Goal: Task Accomplishment & Management: Use online tool/utility

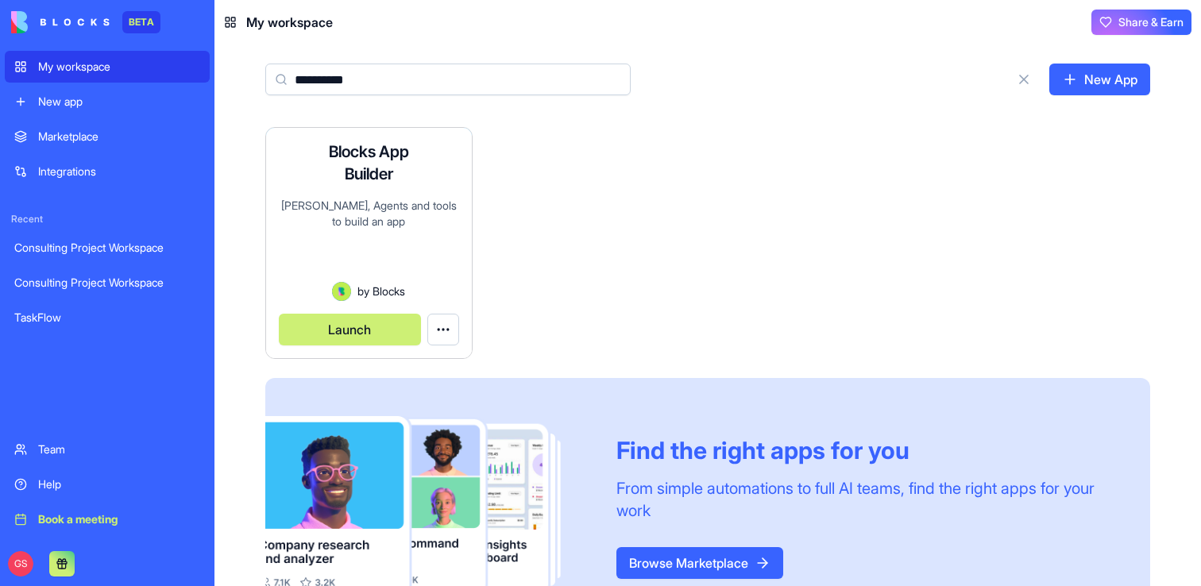
type input "**********"
click at [342, 336] on button "Launch" at bounding box center [350, 330] width 142 height 32
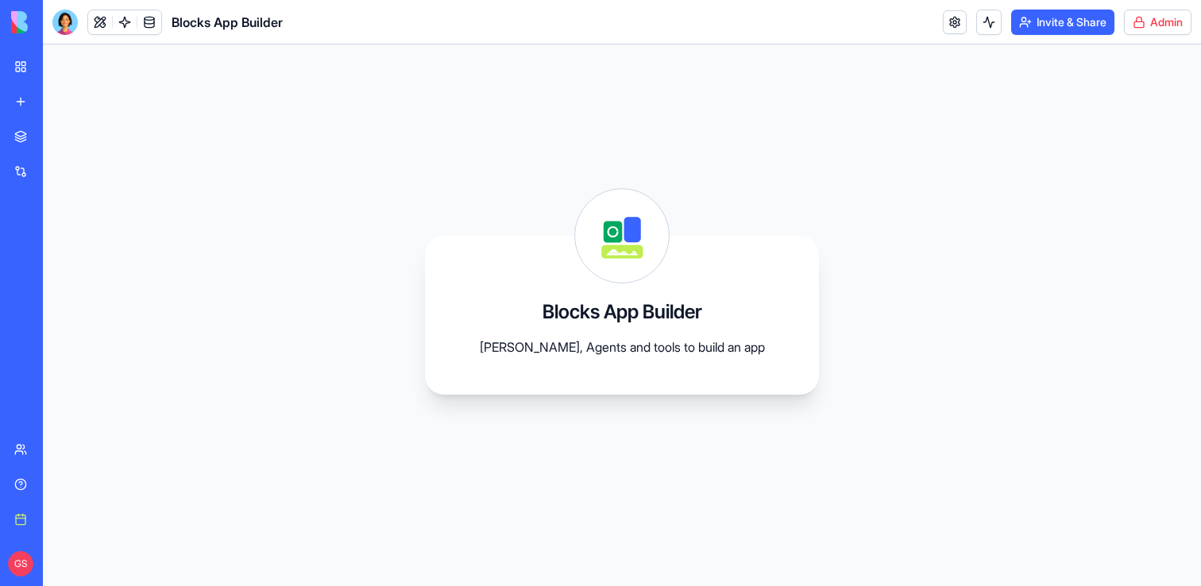
click at [1141, 20] on html "BETA My workspace New app Marketplace Integrations Recent Consulting Project Wo…" at bounding box center [600, 293] width 1201 height 586
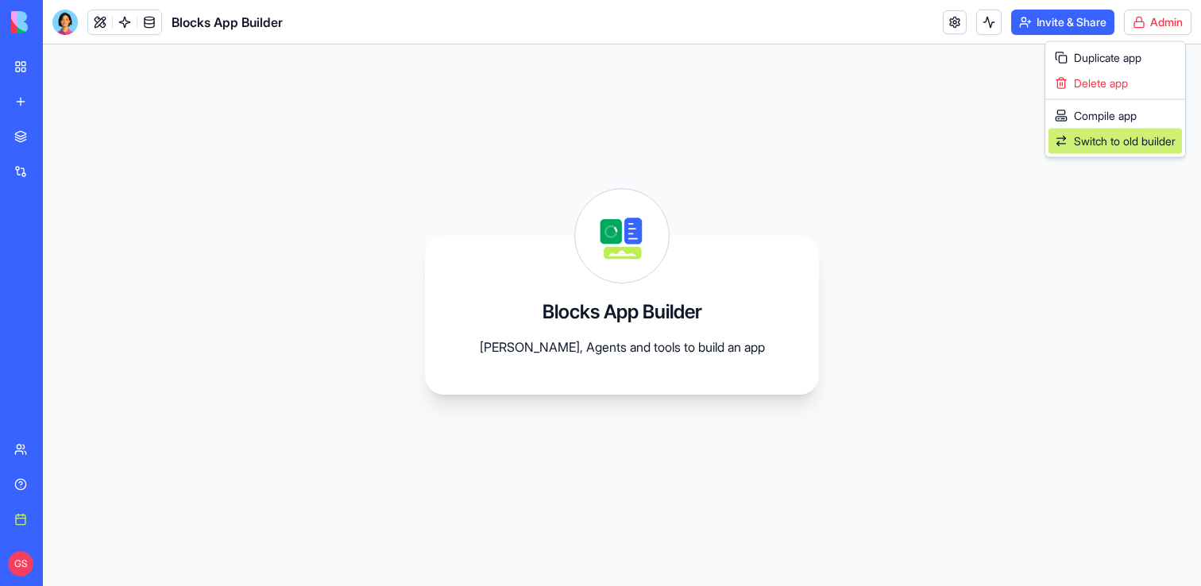
click at [1114, 143] on span "Switch to old builder" at bounding box center [1125, 141] width 102 height 16
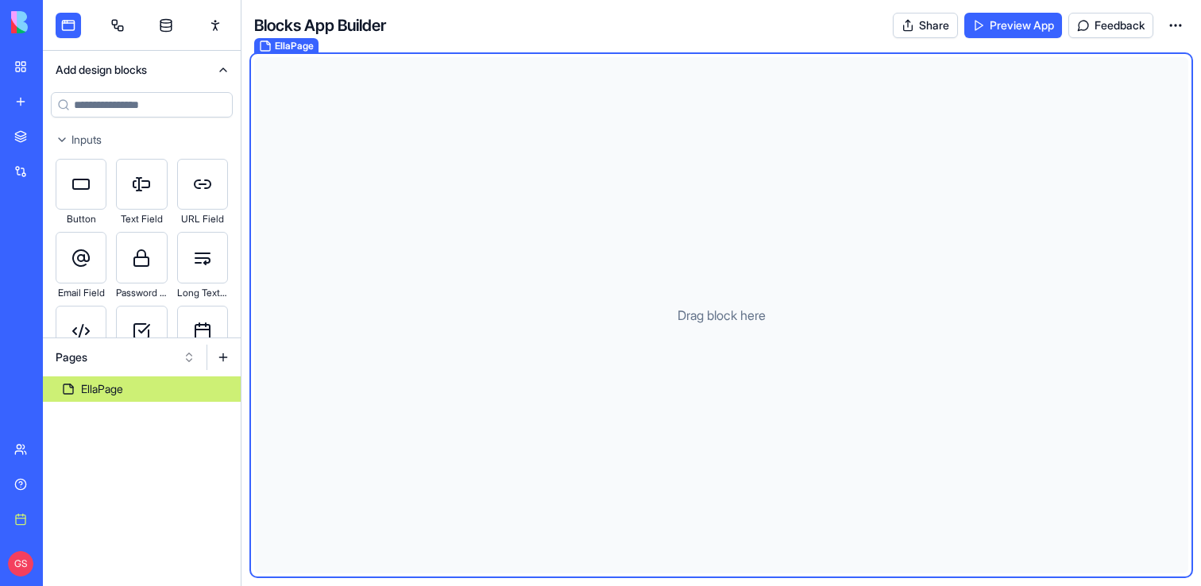
click at [115, 19] on link at bounding box center [117, 25] width 25 height 25
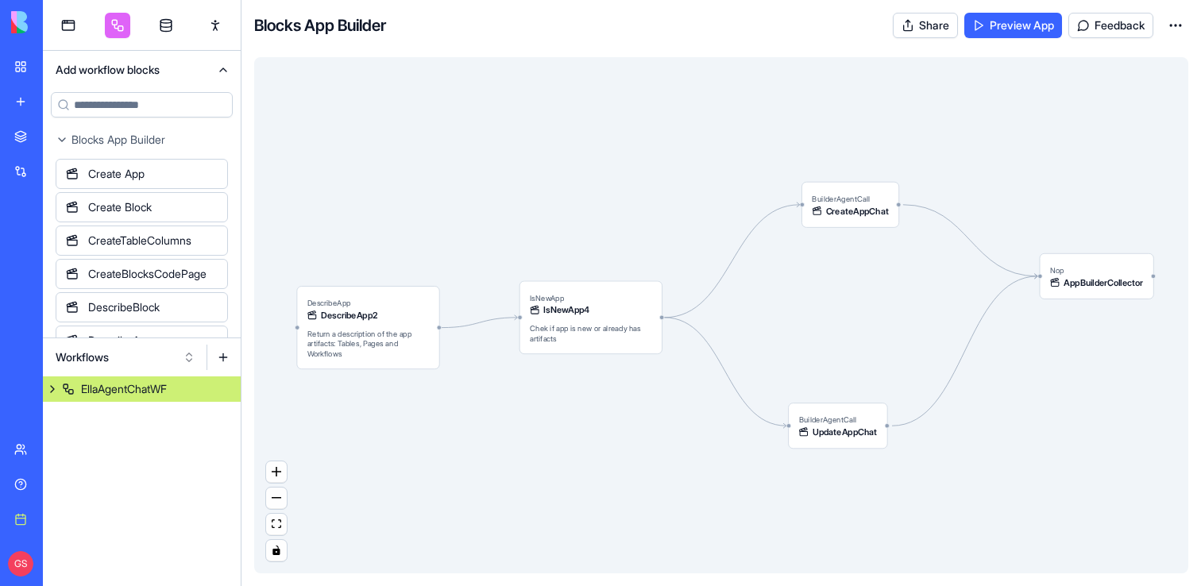
click at [132, 358] on button "Workflows" at bounding box center [126, 357] width 156 height 25
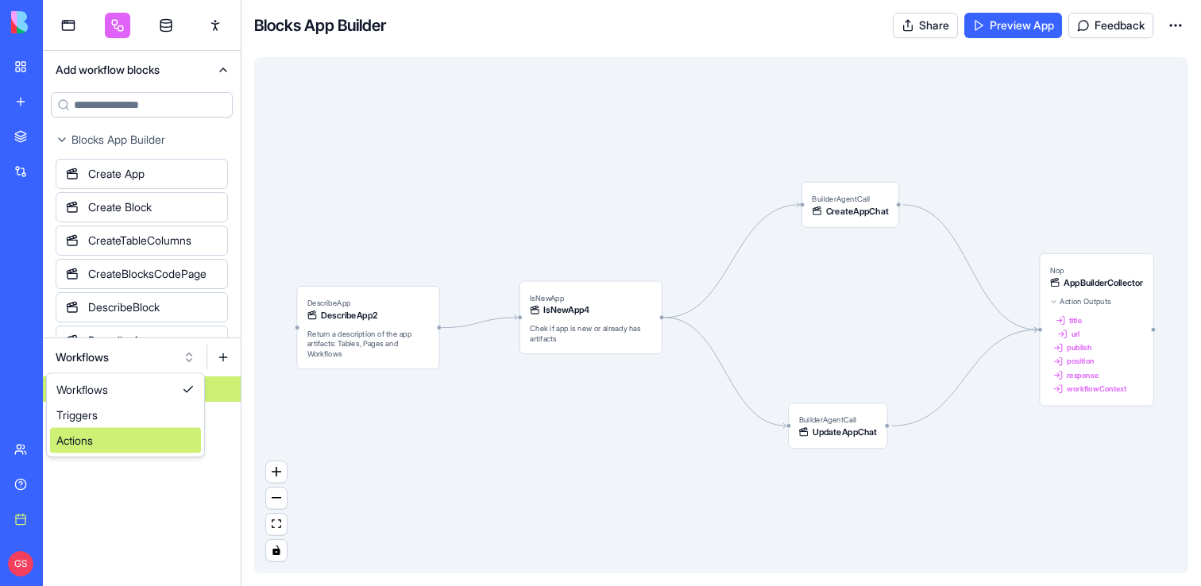
click at [122, 434] on div "Actions" at bounding box center [125, 440] width 151 height 25
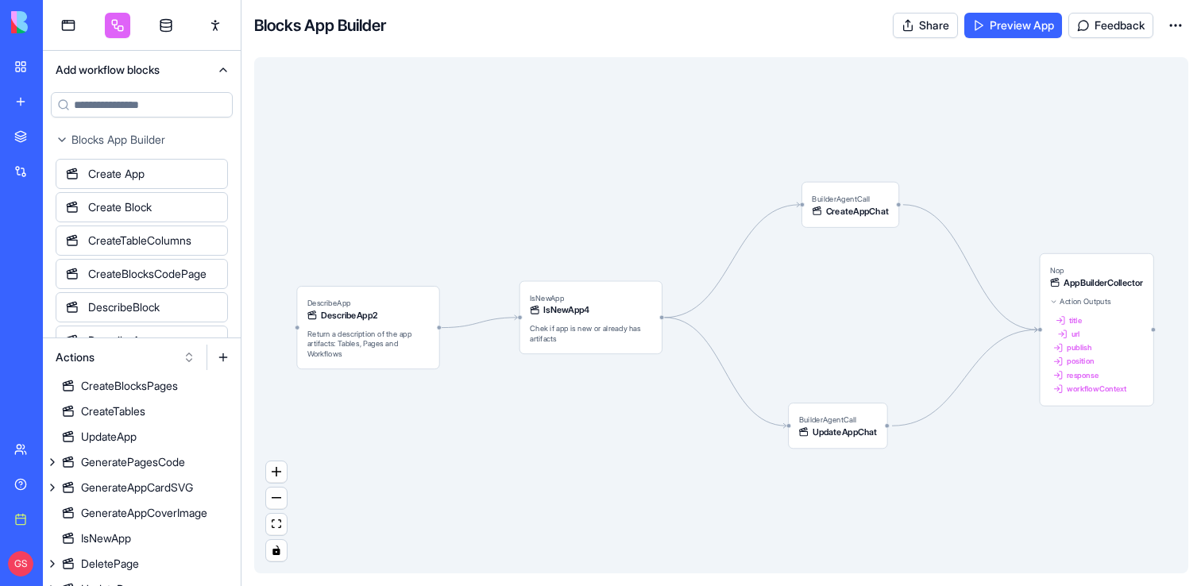
scroll to position [705, 0]
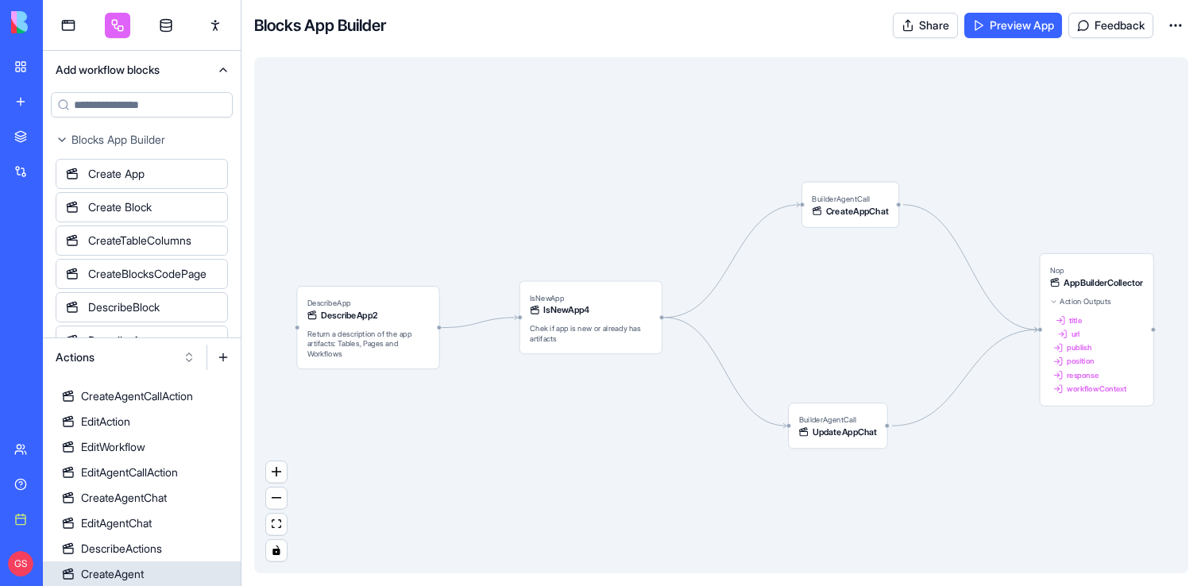
click at [156, 563] on link "CreateAgent" at bounding box center [142, 574] width 198 height 25
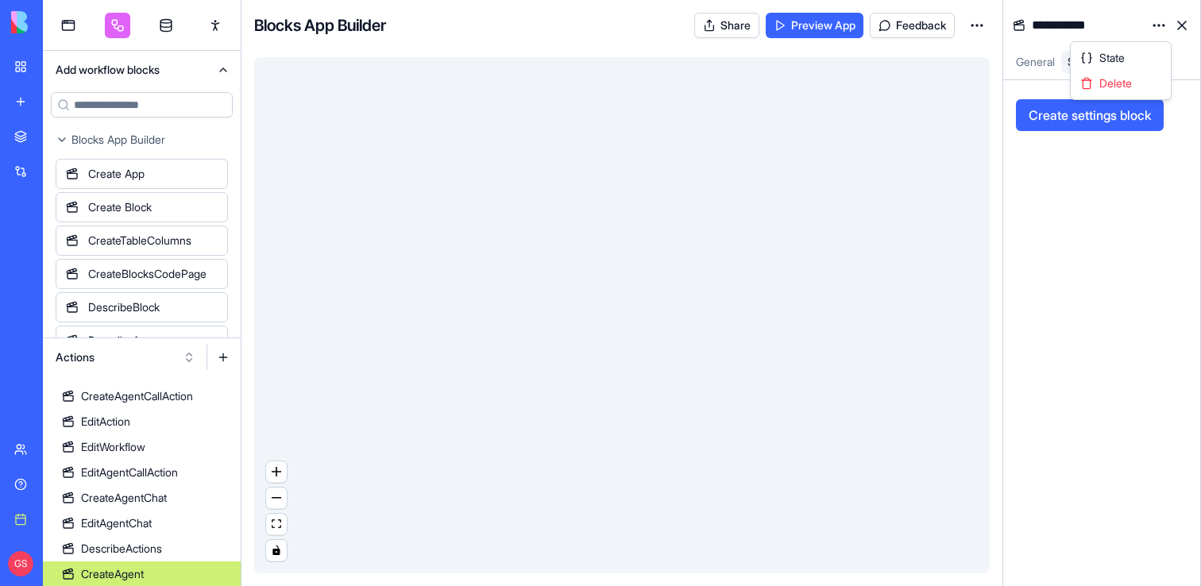
click at [1154, 18] on html "BETA My workspace New app Marketplace Integrations Recent Consulting Project Wo…" at bounding box center [600, 293] width 1201 height 586
click at [1125, 56] on span "State" at bounding box center [1112, 58] width 25 height 16
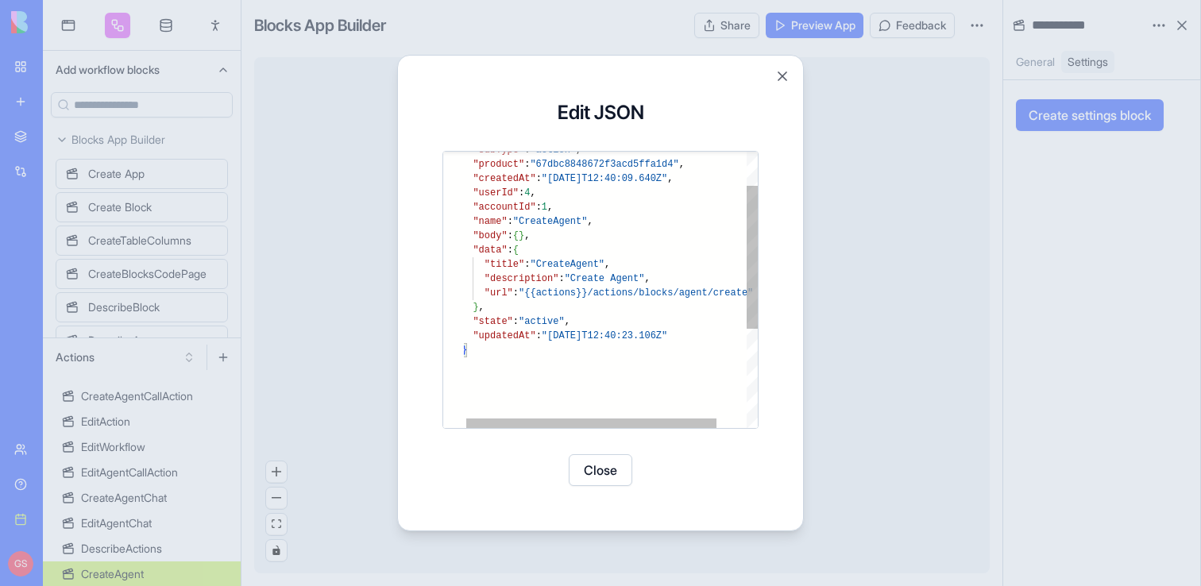
type textarea "**********"
click at [658, 304] on div "} "updatedAt" : "[DATE]T12:40:23.106Z" "state" : "active" , } , "url" : "{{acti…" at bounding box center [628, 353] width 332 height 534
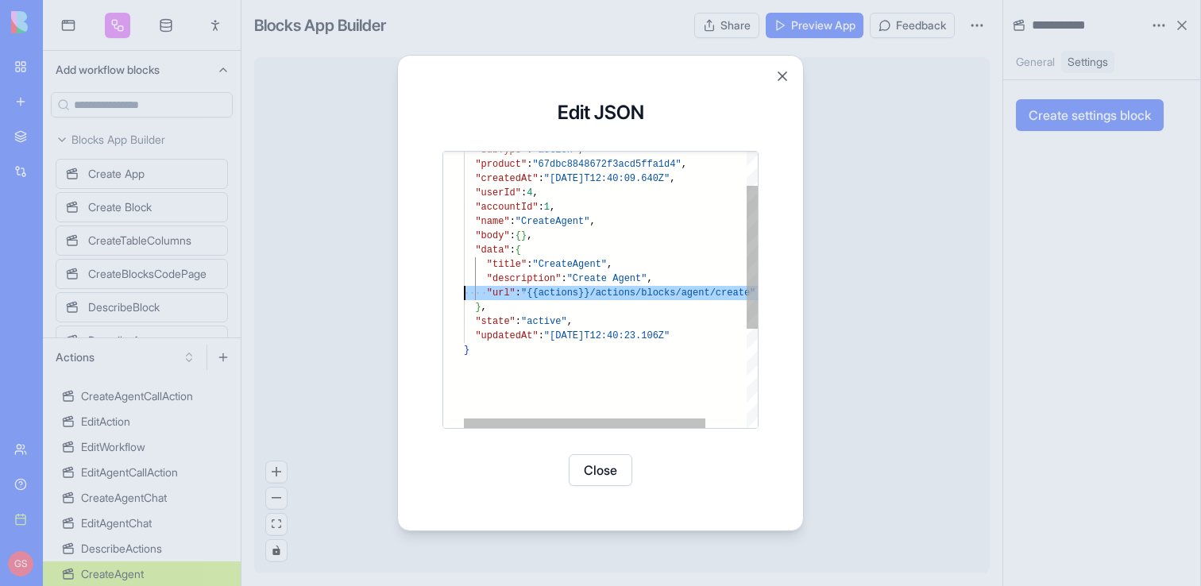
scroll to position [29, 0]
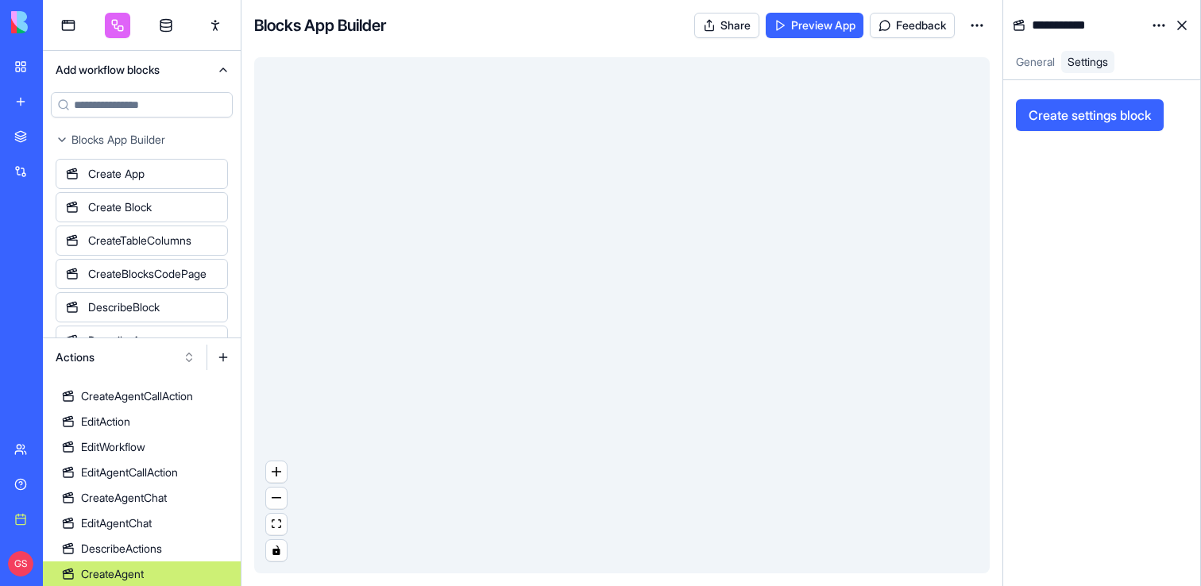
click at [221, 359] on button at bounding box center [223, 357] width 25 height 25
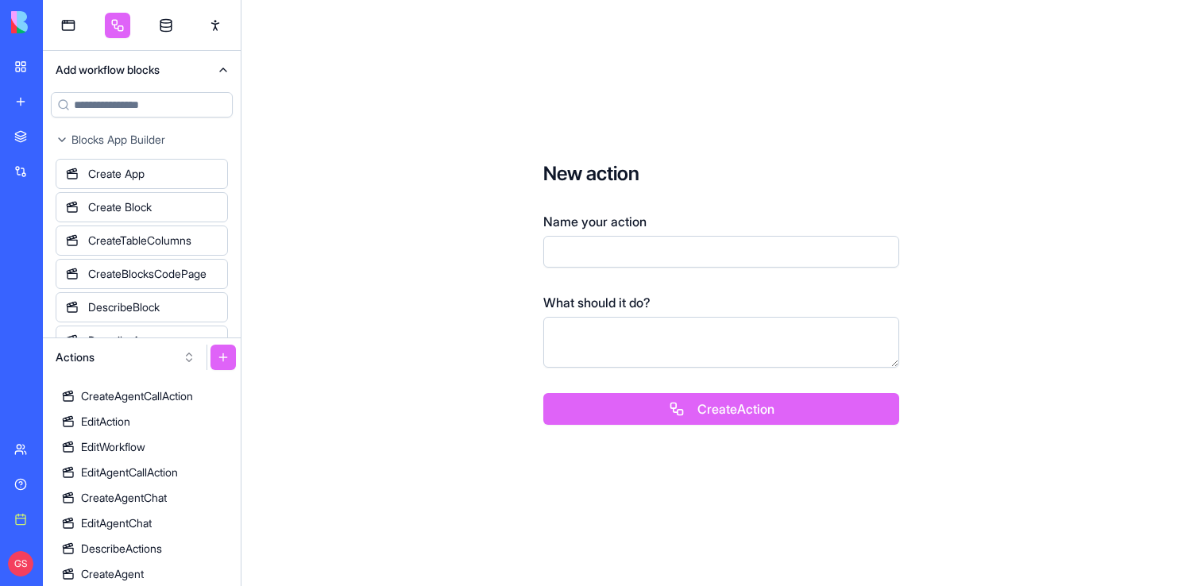
click at [642, 245] on input "Name your action" at bounding box center [721, 252] width 356 height 32
type input "**********"
click at [720, 412] on button "Create Action" at bounding box center [721, 409] width 356 height 32
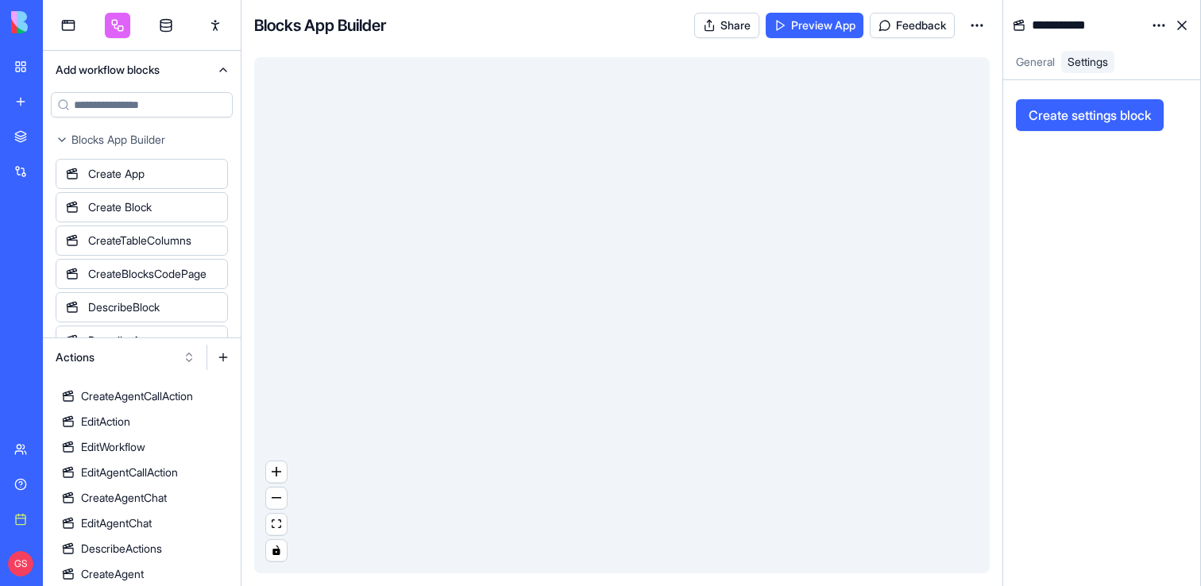
scroll to position [730, 0]
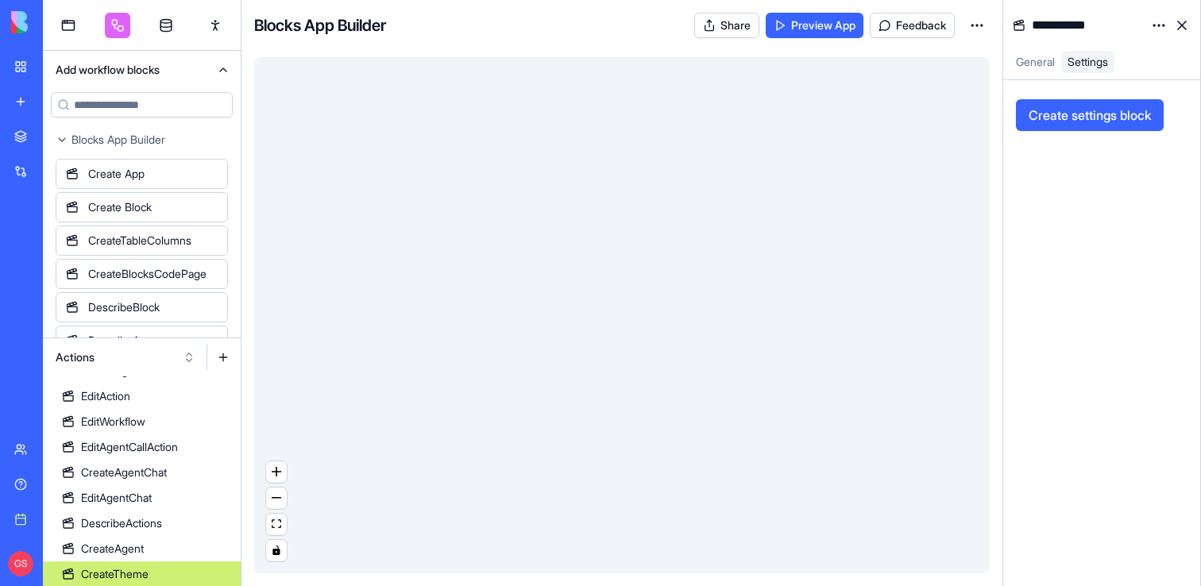
click at [1158, 30] on html "BETA My workspace New app Marketplace Integrations Recent Consulting Project Wo…" at bounding box center [600, 293] width 1201 height 586
click at [1143, 51] on div "State" at bounding box center [1121, 57] width 94 height 25
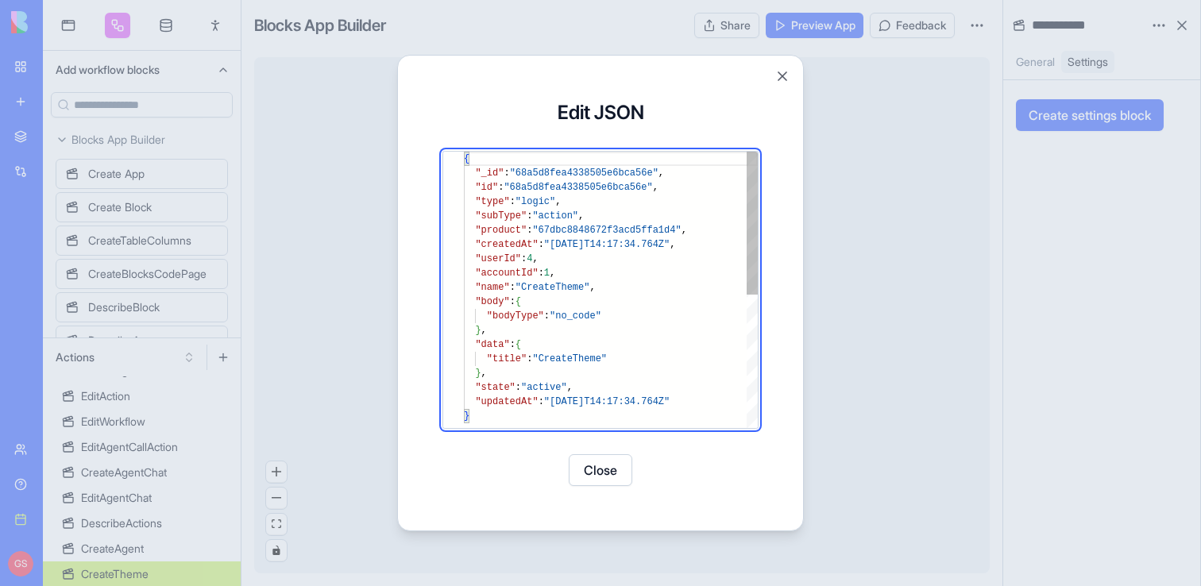
click at [684, 359] on div "{ "_id" : "68a5d8fea4338505e6bca56e" , "id" : "68a5d8fea4338505e6bca56e" , "typ…" at bounding box center [611, 419] width 294 height 534
click at [706, 300] on div "{ "_id" : "68a5d8fea4338505e6bca56e" , "id" : "68a5d8fea4338505e6bca56e" , "typ…" at bounding box center [611, 419] width 294 height 534
click at [706, 313] on div "{ "_id" : "68a5d8fea4338505e6bca56e" , "id" : "68a5d8fea4338505e6bca56e" , "typ…" at bounding box center [611, 419] width 294 height 534
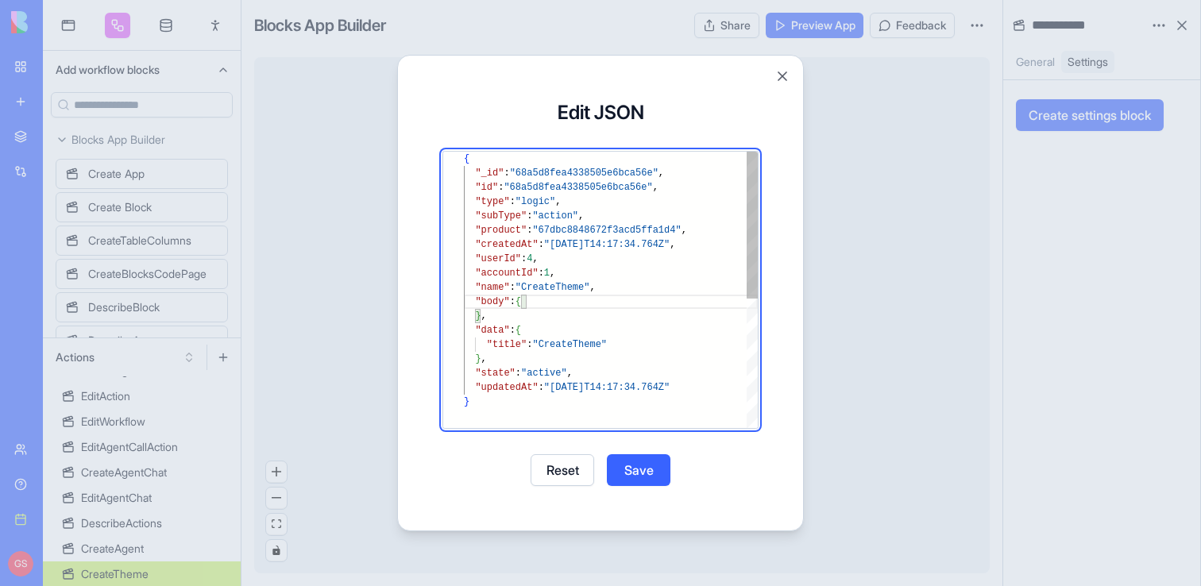
click at [686, 336] on div "{ "_id" : "68a5d8fea4338505e6bca56e" , "id" : "68a5d8fea4338505e6bca56e" , "typ…" at bounding box center [611, 412] width 294 height 520
click at [683, 341] on div "{ "_id" : "68a5d8fea4338505e6bca56e" , "id" : "68a5d8fea4338505e6bca56e" , "typ…" at bounding box center [611, 412] width 294 height 520
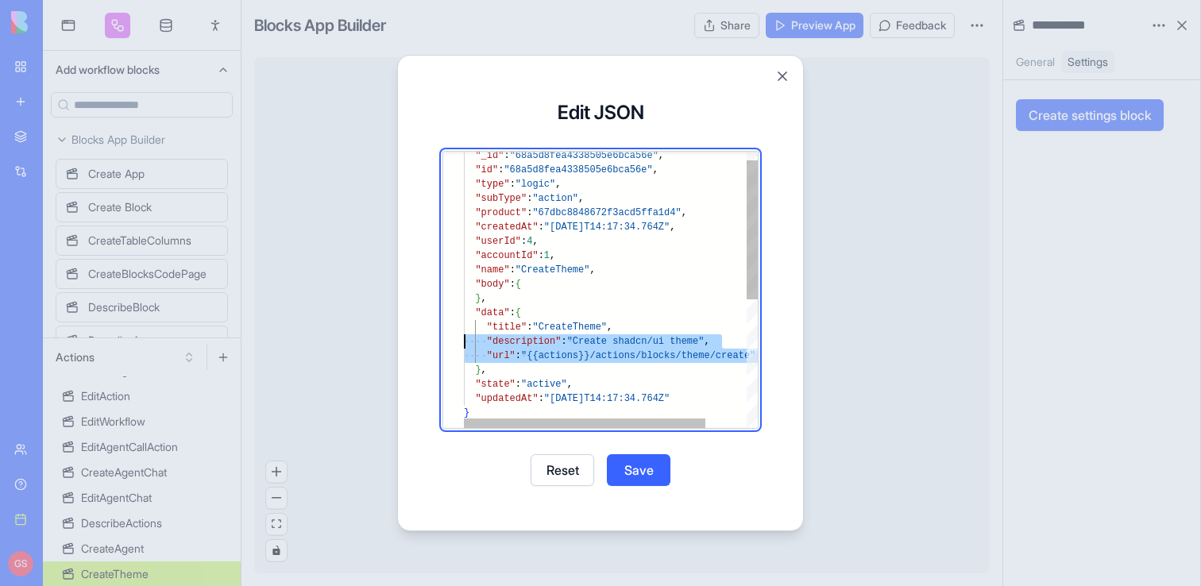
scroll to position [43, 0]
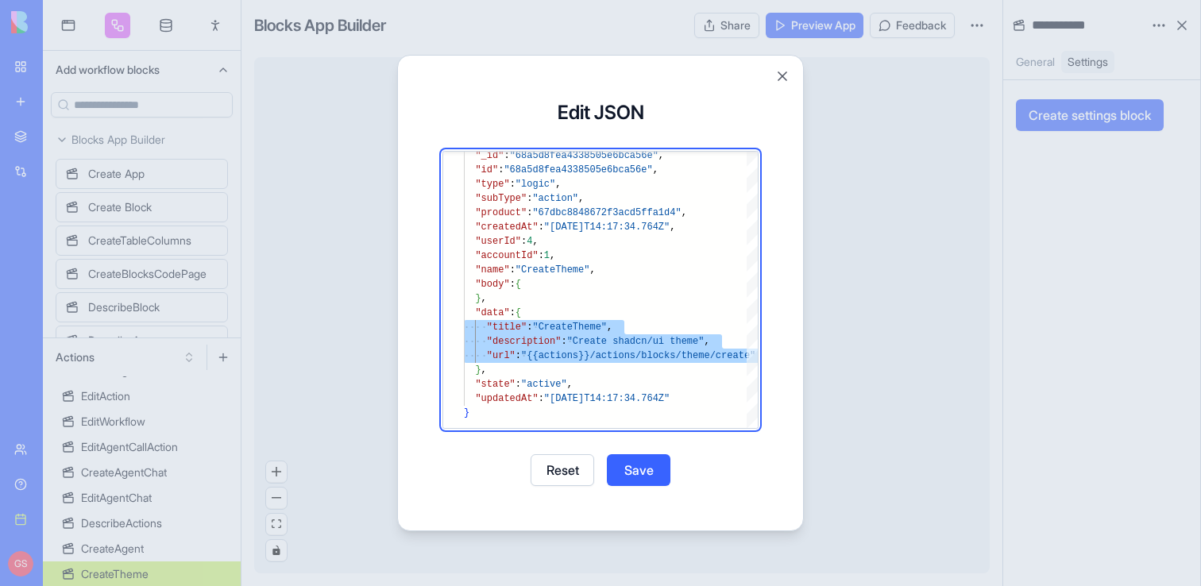
type textarea "**********"
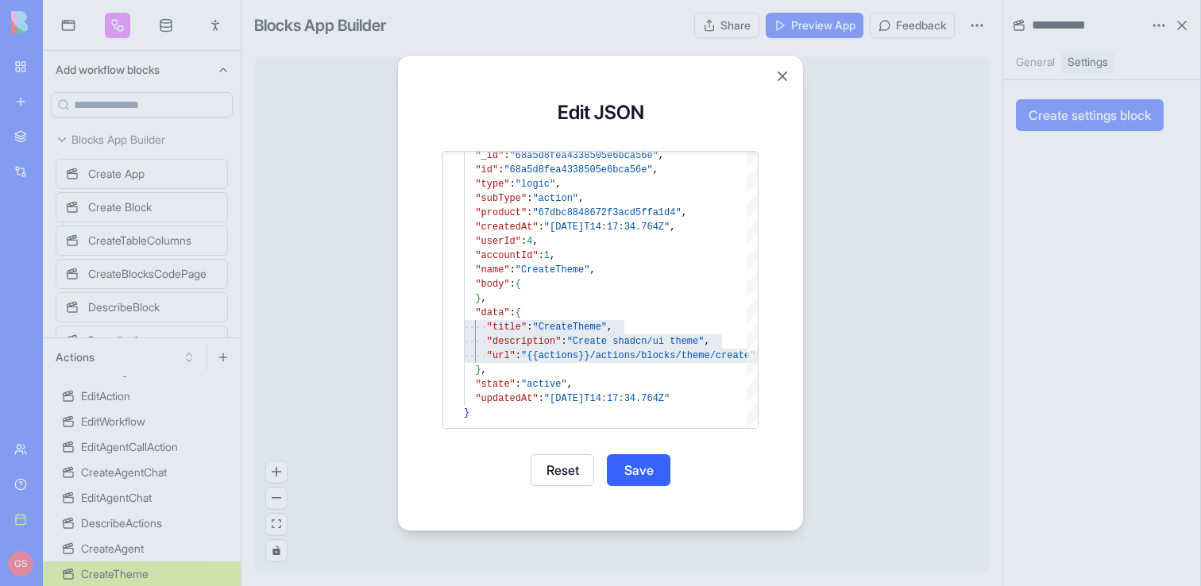
click at [651, 472] on button "Save" at bounding box center [639, 470] width 64 height 32
click at [601, 472] on button "Close" at bounding box center [601, 470] width 64 height 32
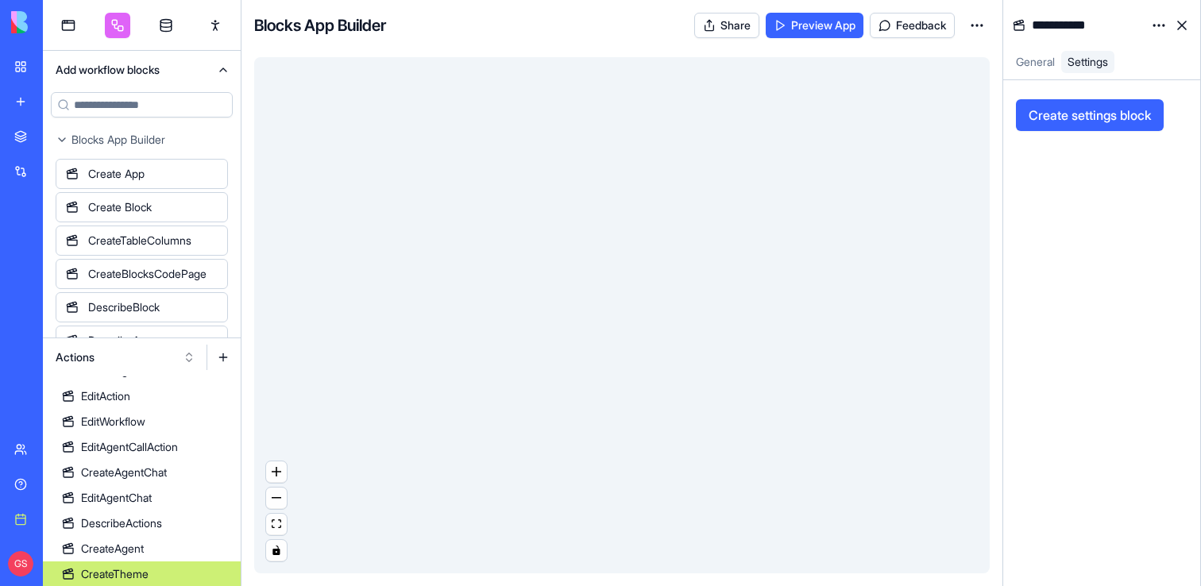
click at [223, 359] on button at bounding box center [223, 357] width 25 height 25
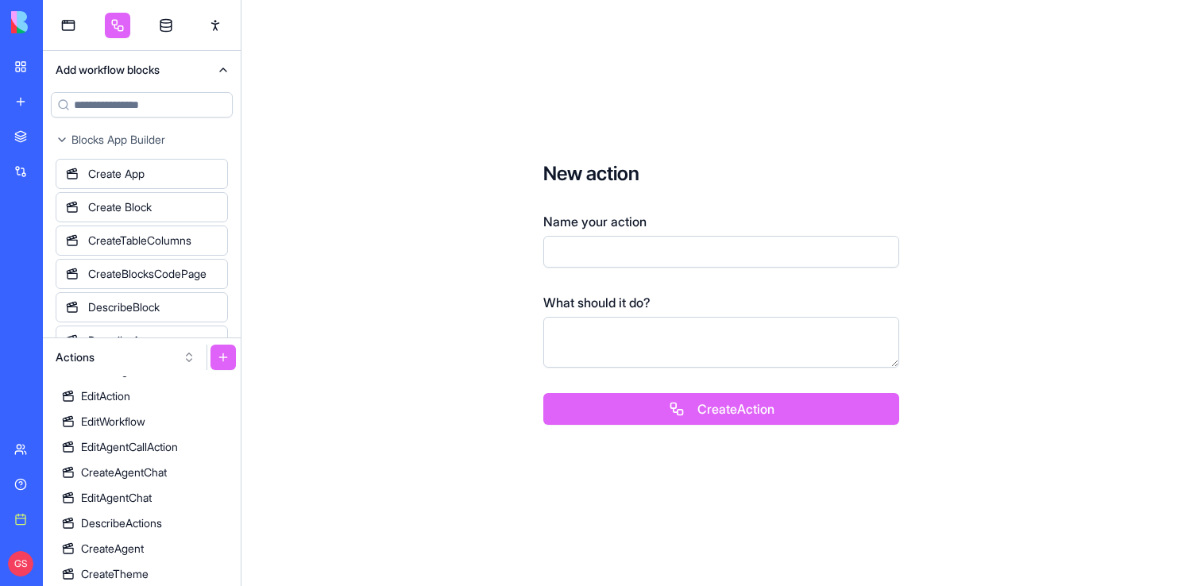
click at [618, 242] on input "Name your action" at bounding box center [721, 252] width 356 height 32
type input "*********"
click at [679, 420] on button "Create Action" at bounding box center [721, 409] width 356 height 32
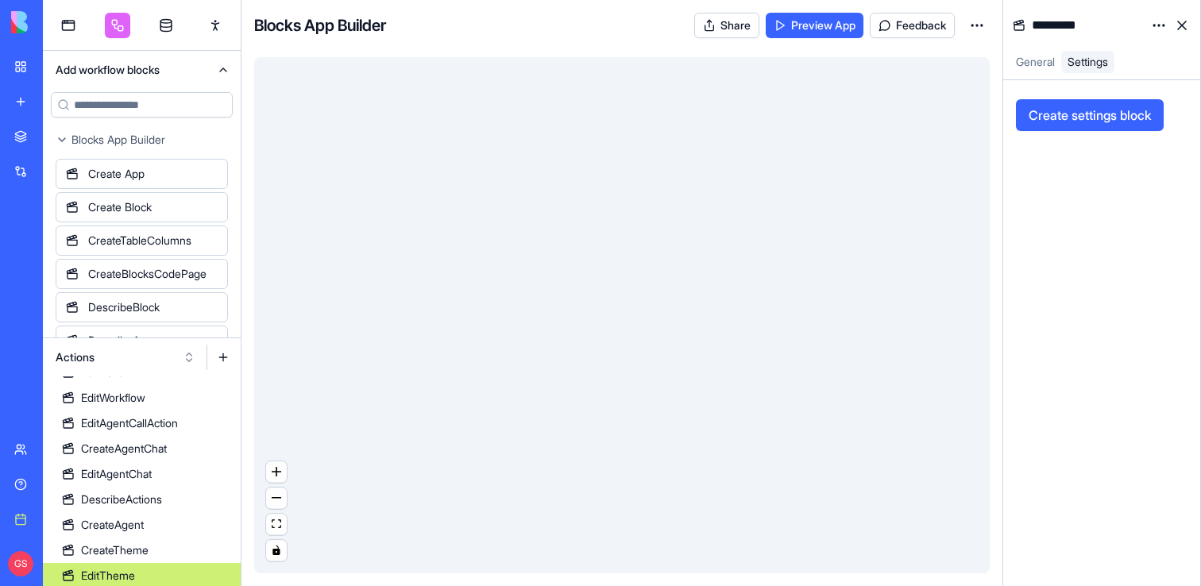
scroll to position [756, 0]
click at [1158, 25] on html "BETA My workspace New app Marketplace Integrations Recent Consulting Project Wo…" at bounding box center [600, 293] width 1201 height 586
click at [1135, 53] on div "State" at bounding box center [1121, 57] width 94 height 25
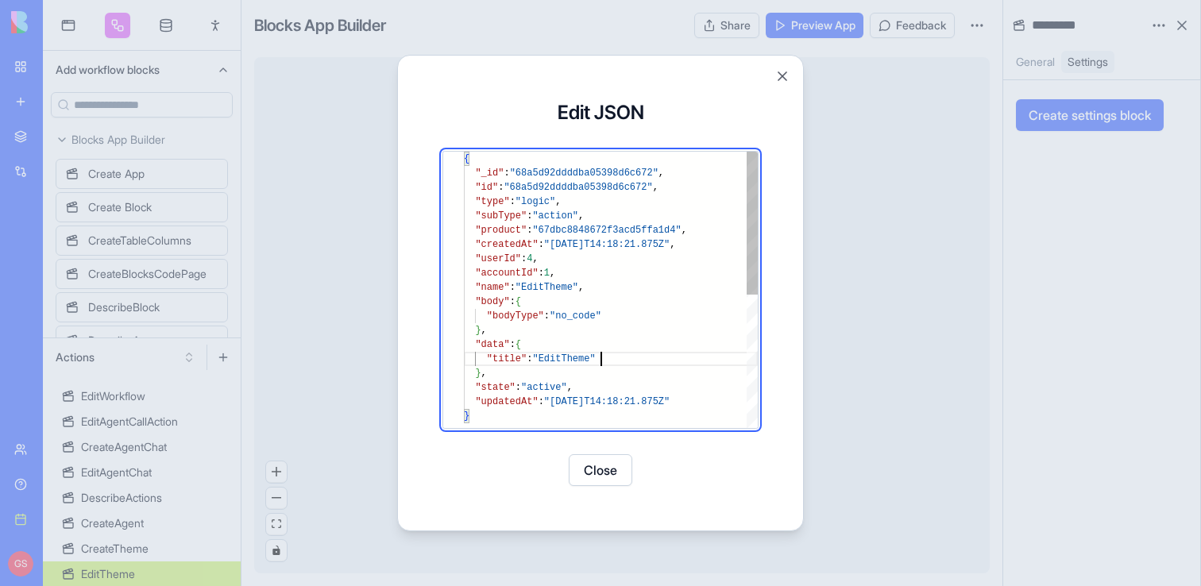
click at [650, 362] on div "{ "_id" : "68a5d92ddddba05398d6c672" , "id" : "68a5d92ddddba05398d6c672" , "typ…" at bounding box center [611, 419] width 294 height 534
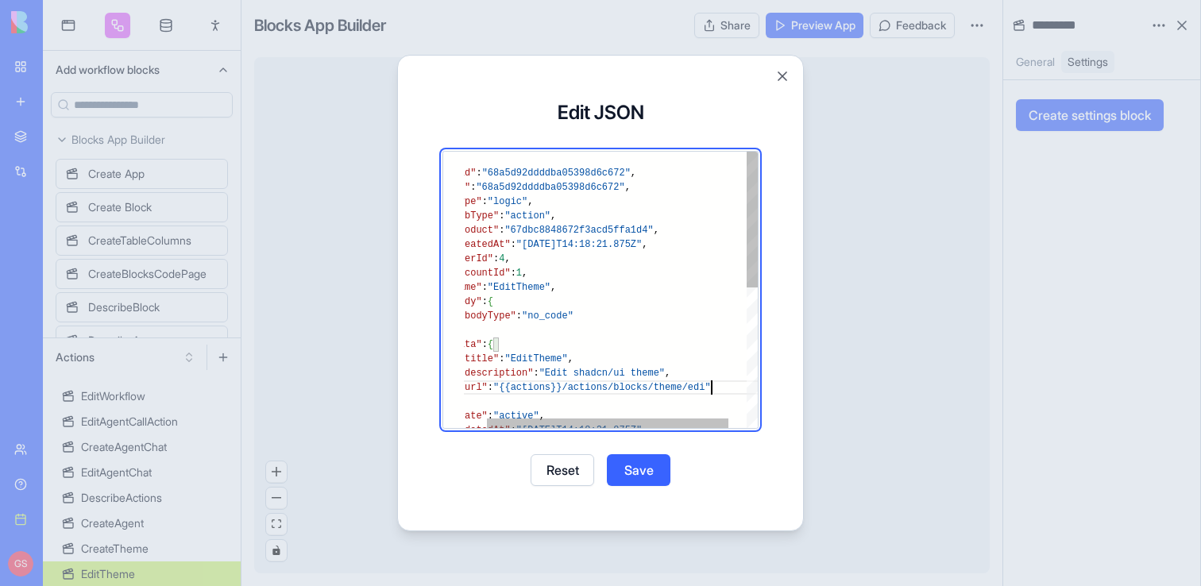
scroll to position [86, 281]
type textarea "**********"
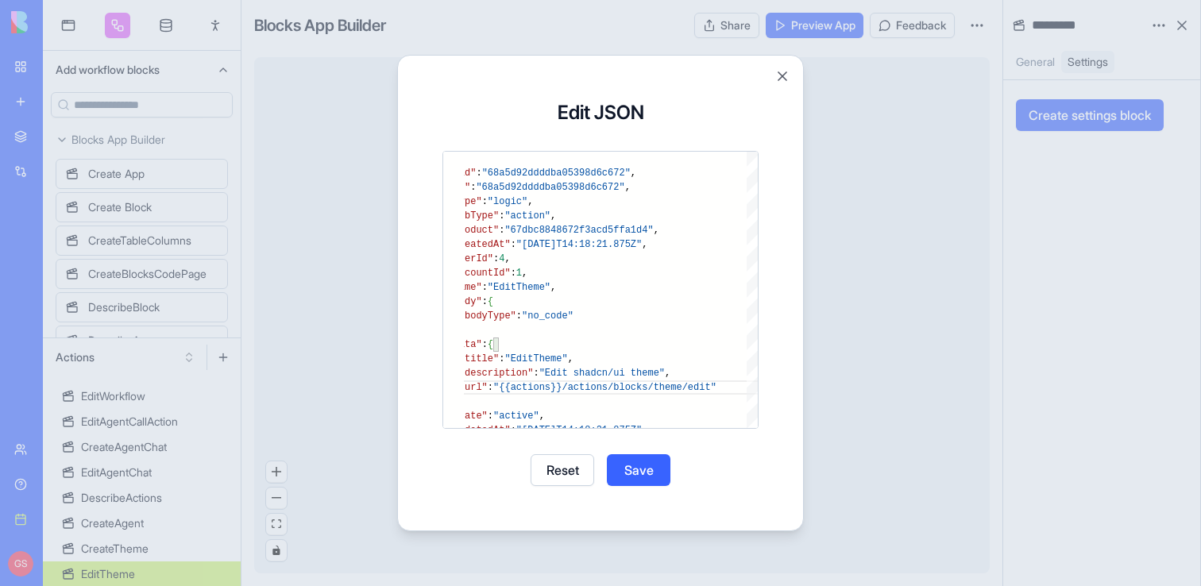
click at [640, 469] on button "Save" at bounding box center [639, 470] width 64 height 32
click at [611, 470] on button "Close" at bounding box center [601, 470] width 64 height 32
